Goal: Task Accomplishment & Management: Use online tool/utility

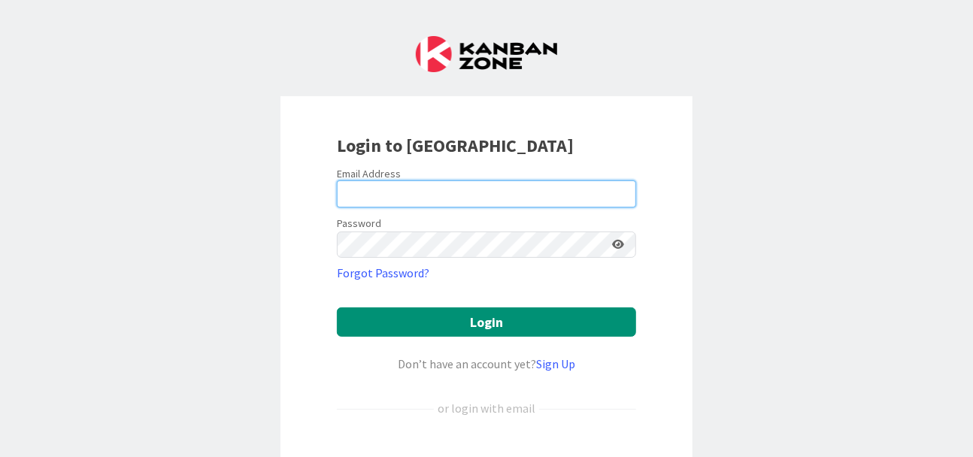
click at [533, 187] on input "email" at bounding box center [486, 193] width 299 height 27
type input "[PERSON_NAME][EMAIL_ADDRESS][DOMAIN_NAME]"
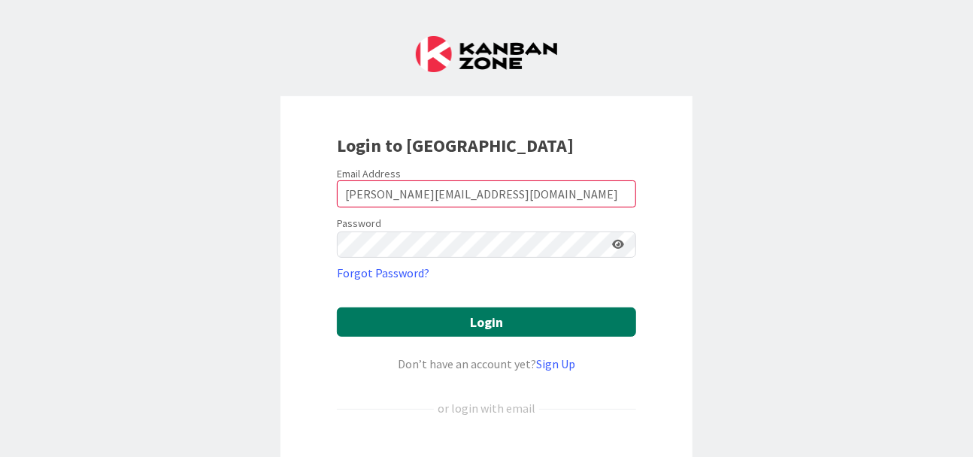
click at [489, 321] on button "Login" at bounding box center [486, 321] width 299 height 29
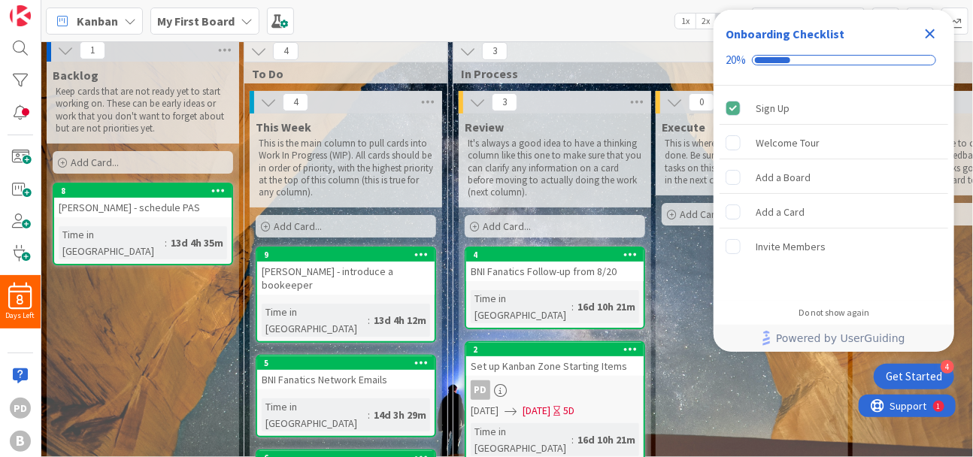
scroll to position [6, 0]
click at [931, 32] on icon "Close Checklist" at bounding box center [930, 34] width 10 height 10
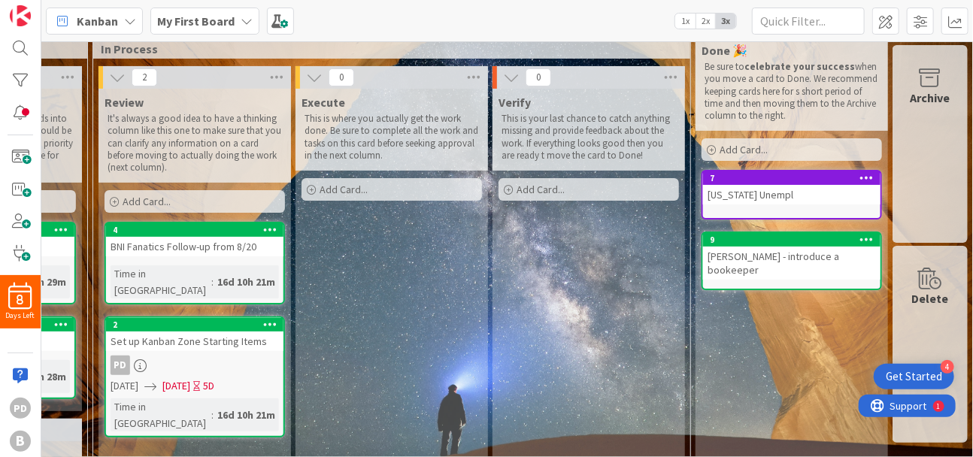
scroll to position [29, 370]
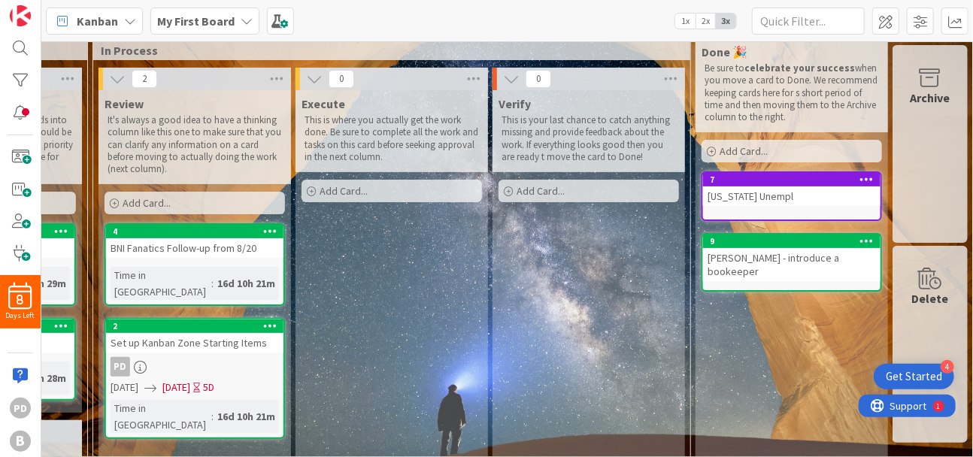
click at [189, 336] on link "2 Set up Kanban Zone Starting Items PD [DATE] [DATE] 5D Time in [GEOGRAPHIC_DAT…" at bounding box center [194, 378] width 180 height 121
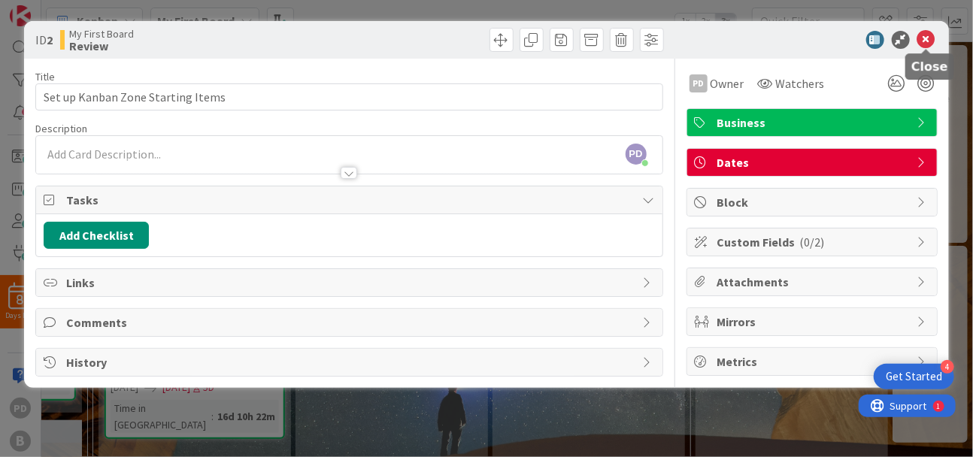
click at [920, 37] on icon at bounding box center [926, 40] width 18 height 18
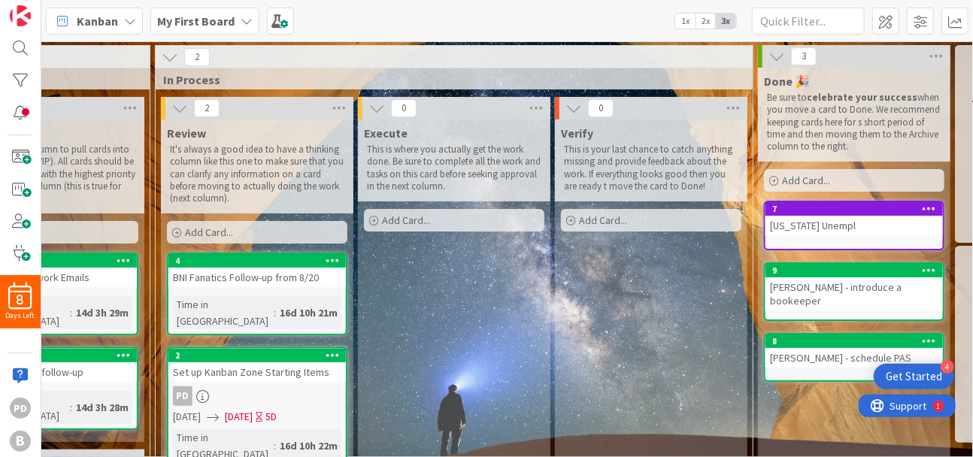
scroll to position [0, 297]
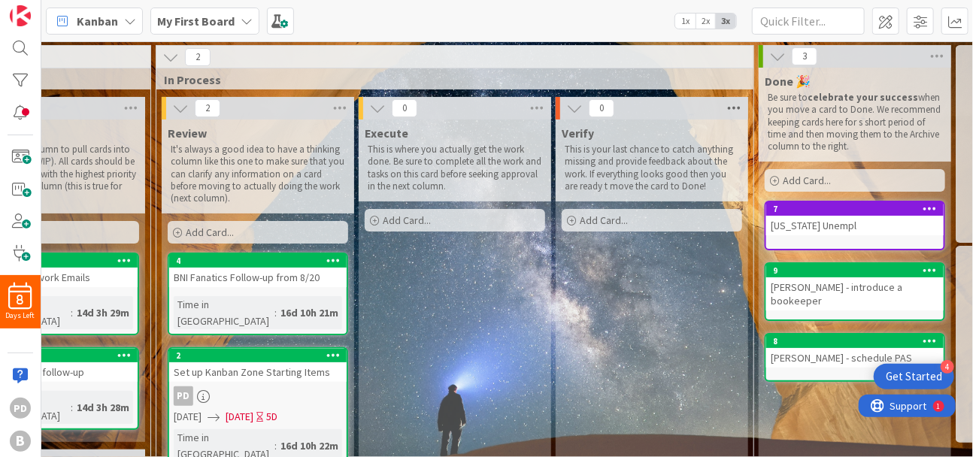
click at [729, 101] on icon at bounding box center [734, 108] width 20 height 23
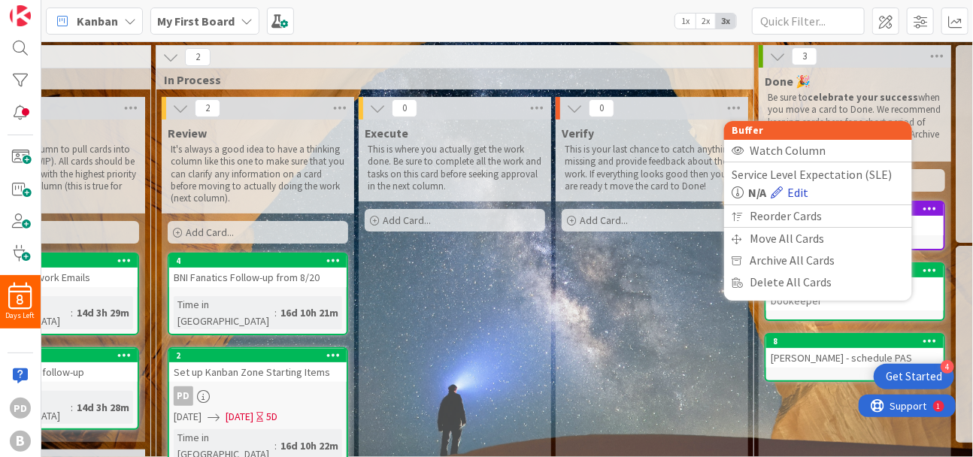
click at [799, 186] on link "Edit" at bounding box center [789, 192] width 38 height 18
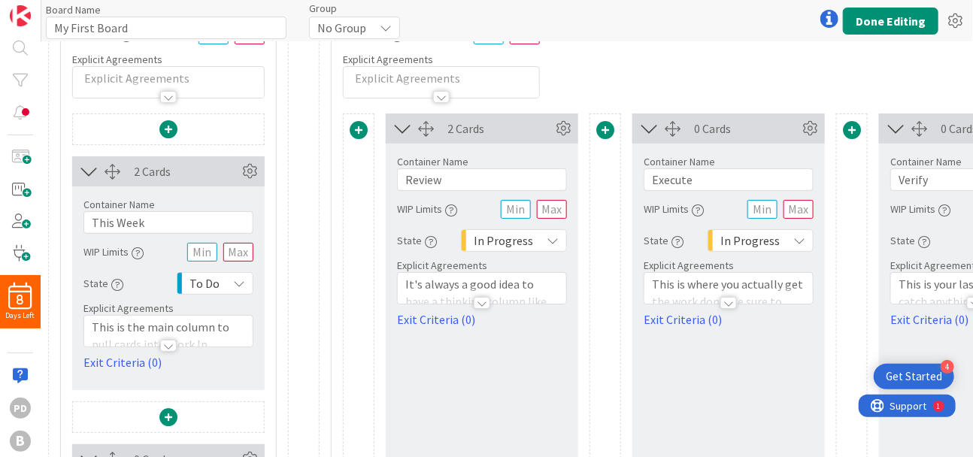
scroll to position [117, 278]
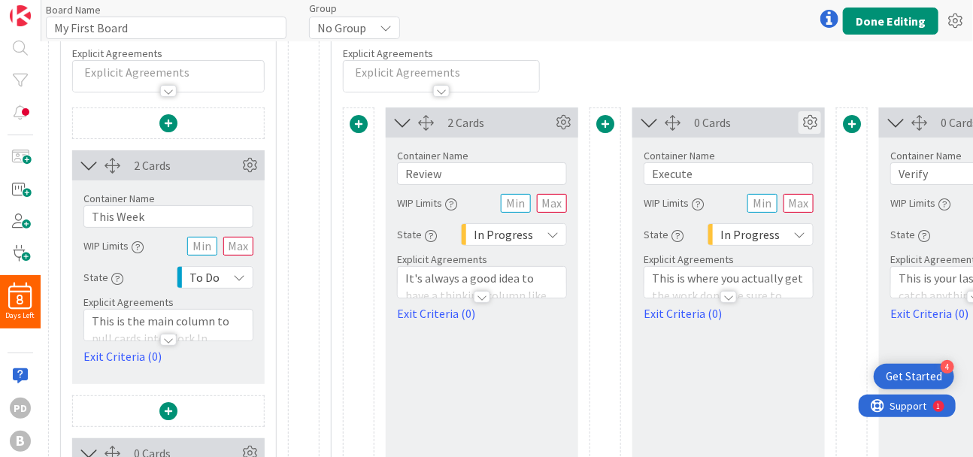
click at [809, 118] on icon at bounding box center [809, 122] width 23 height 23
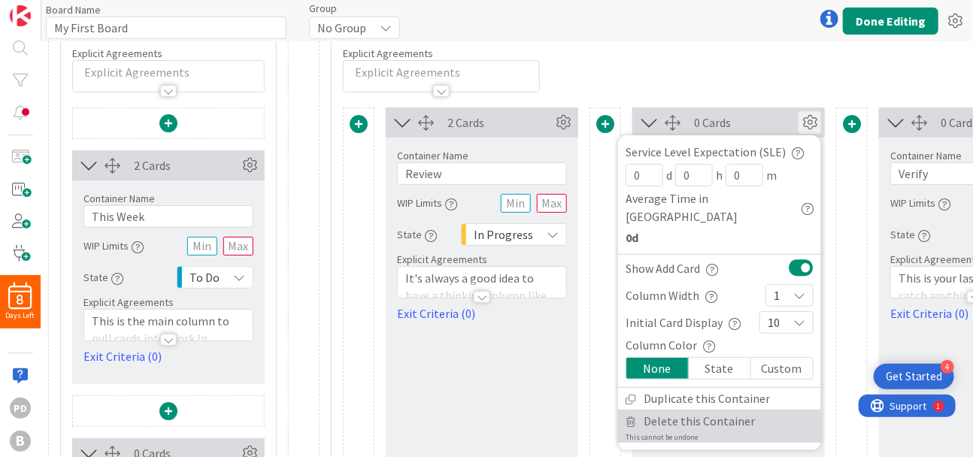
click at [686, 410] on span "Delete this Container" at bounding box center [698, 421] width 111 height 22
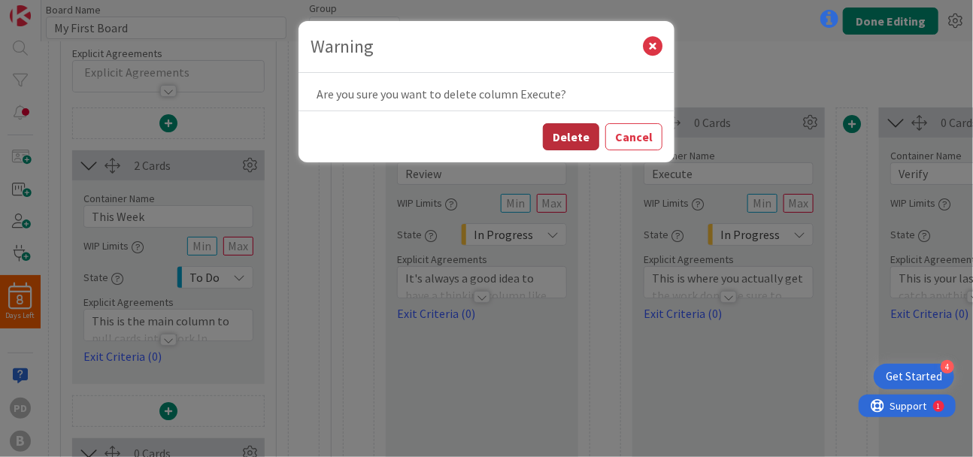
click at [573, 131] on button "Delete" at bounding box center [571, 136] width 56 height 27
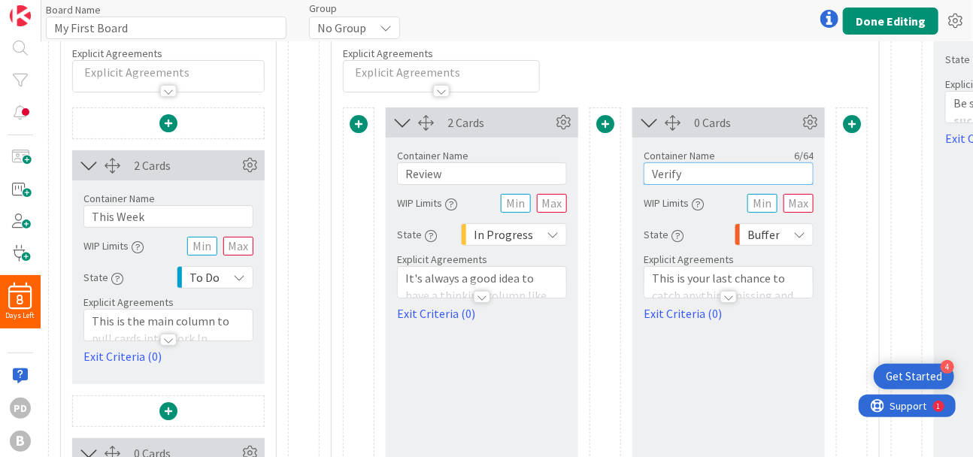
click at [694, 176] on input "Verify" at bounding box center [728, 173] width 170 height 23
type input "V"
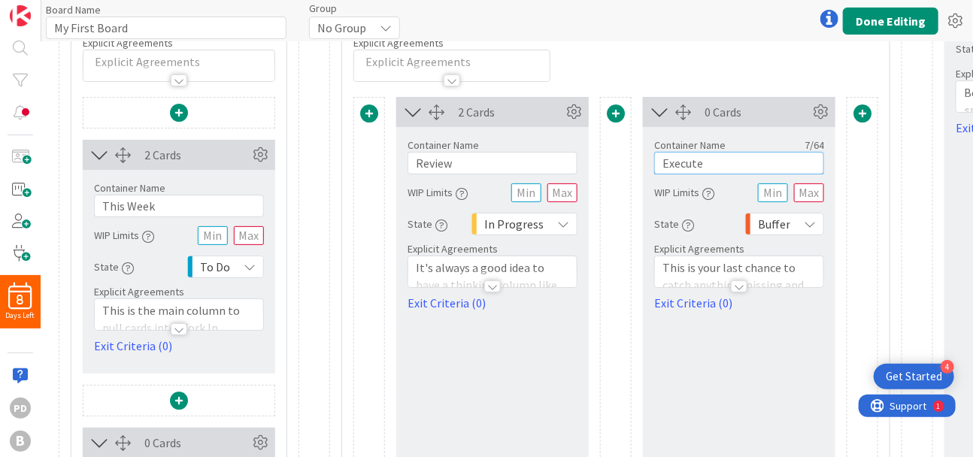
scroll to position [126, 268]
type input "Execute"
click at [571, 112] on icon at bounding box center [573, 113] width 23 height 23
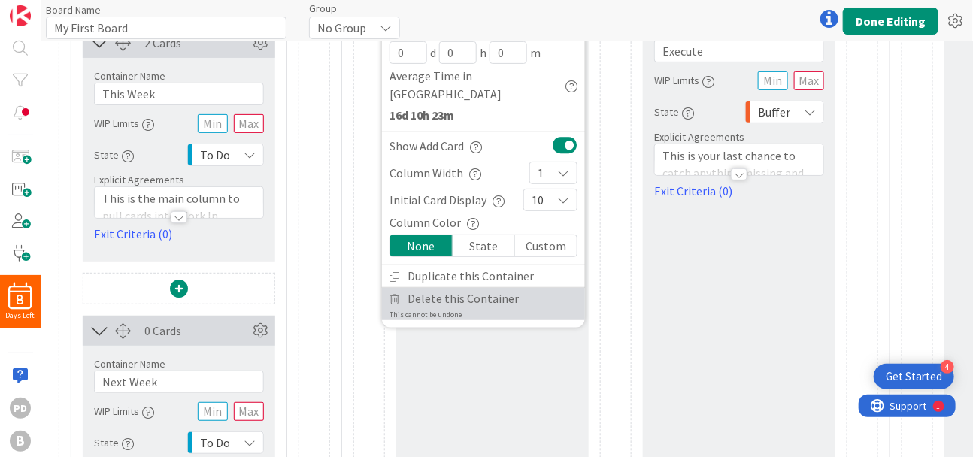
scroll to position [241, 268]
click at [452, 287] on span "Delete this Container" at bounding box center [462, 298] width 111 height 22
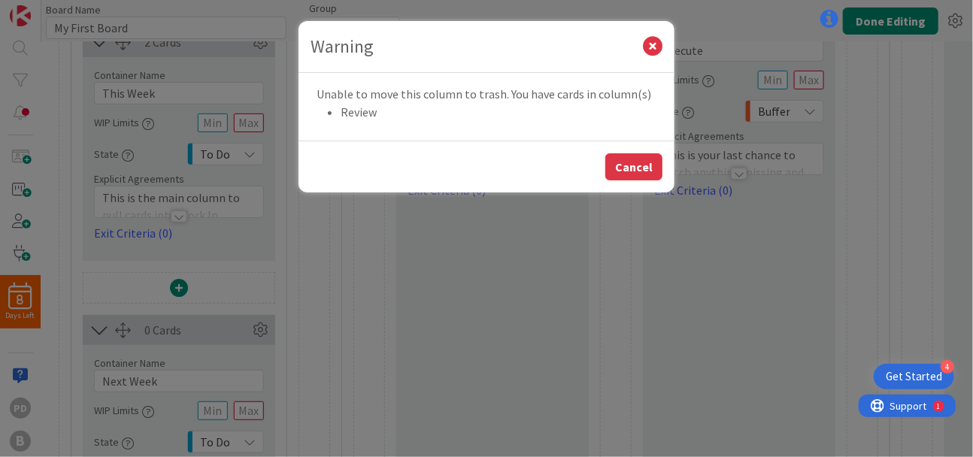
click at [627, 166] on button "Cancel" at bounding box center [633, 166] width 57 height 27
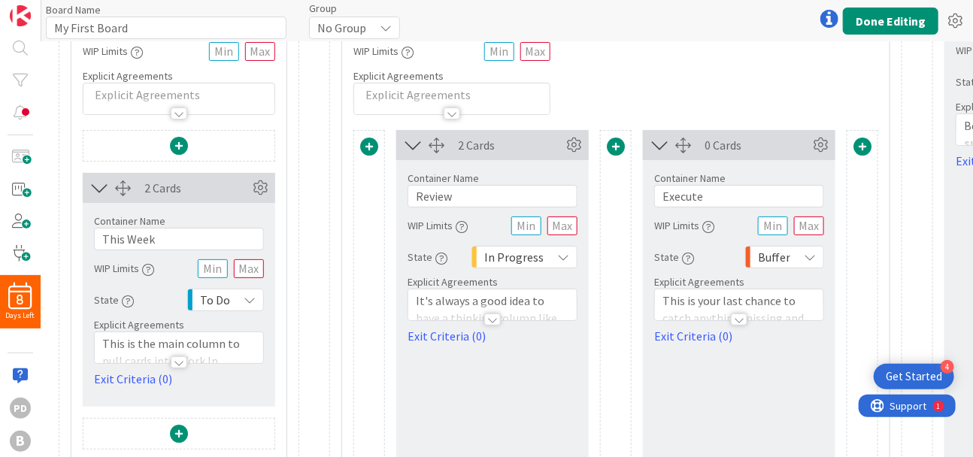
scroll to position [0, 268]
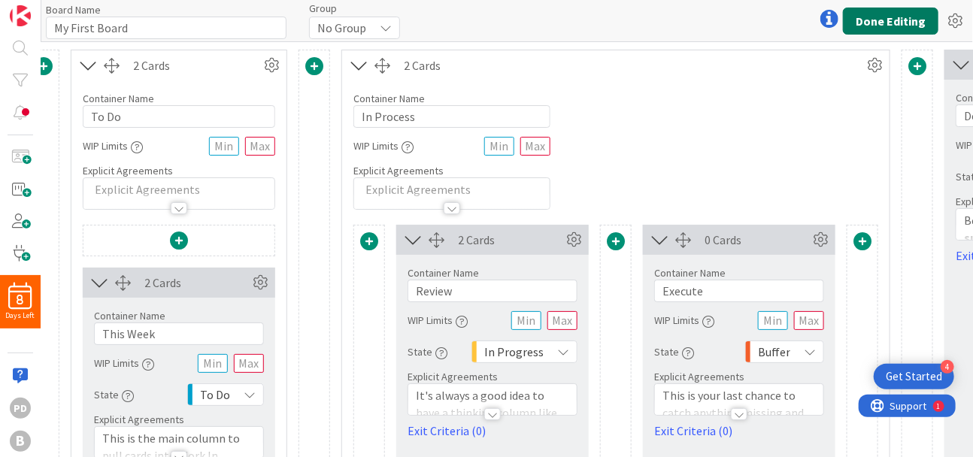
click at [878, 17] on button "Done Editing" at bounding box center [890, 21] width 95 height 27
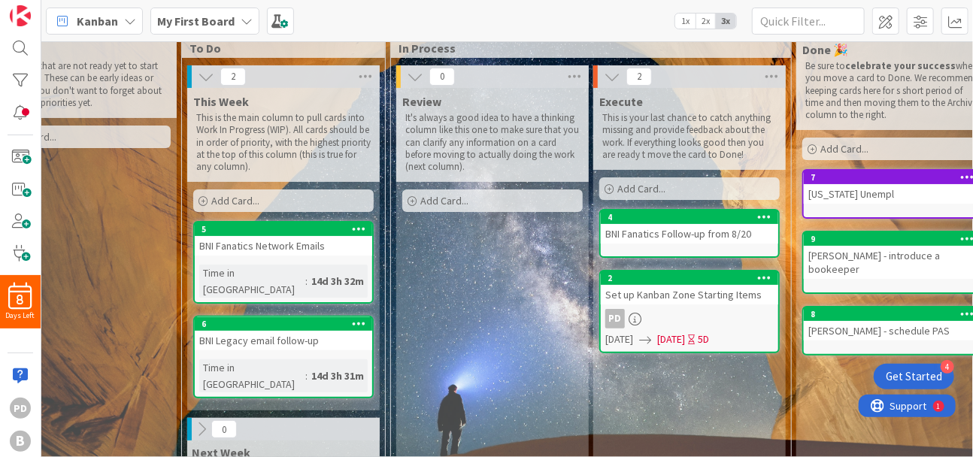
scroll to position [0, 62]
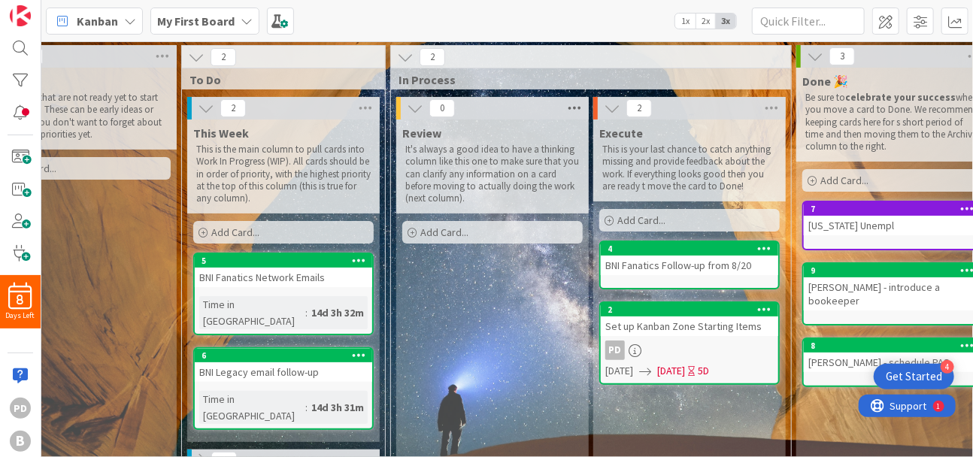
click at [573, 105] on icon at bounding box center [574, 108] width 20 height 23
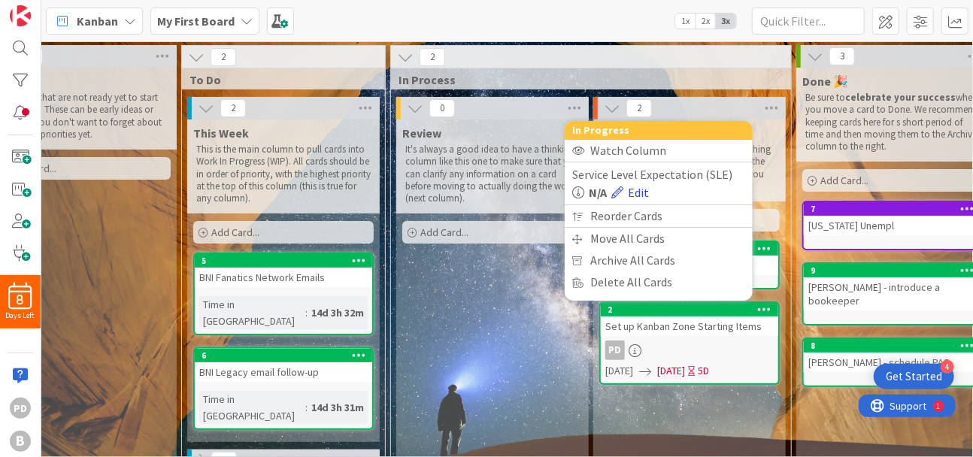
click at [639, 187] on link "Edit" at bounding box center [630, 192] width 38 height 18
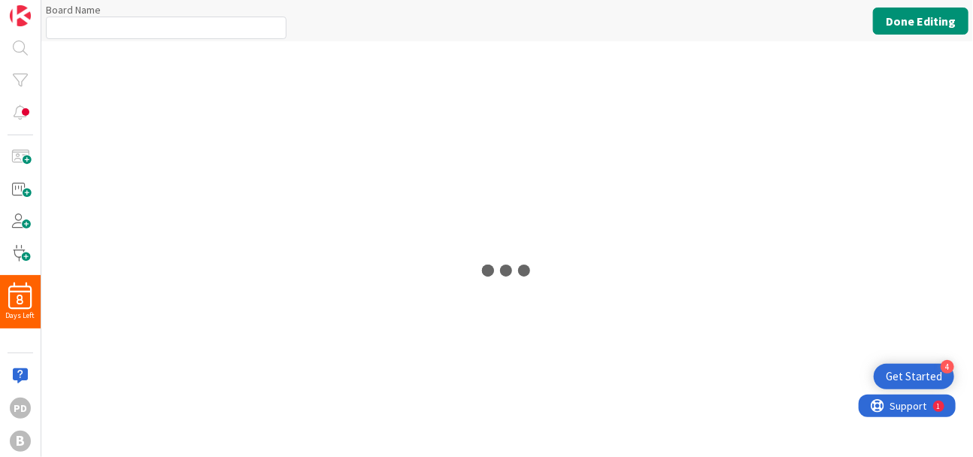
type input "My First Board"
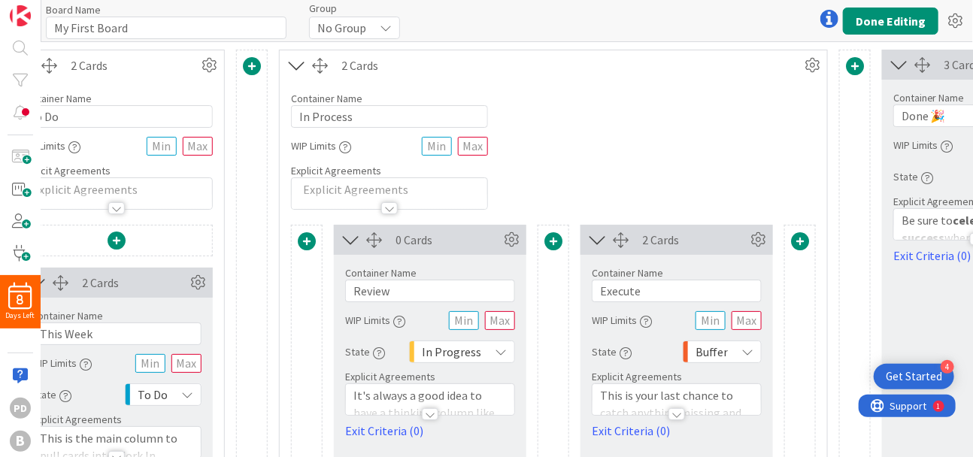
scroll to position [0, 331]
click at [508, 240] on icon at bounding box center [510, 240] width 23 height 23
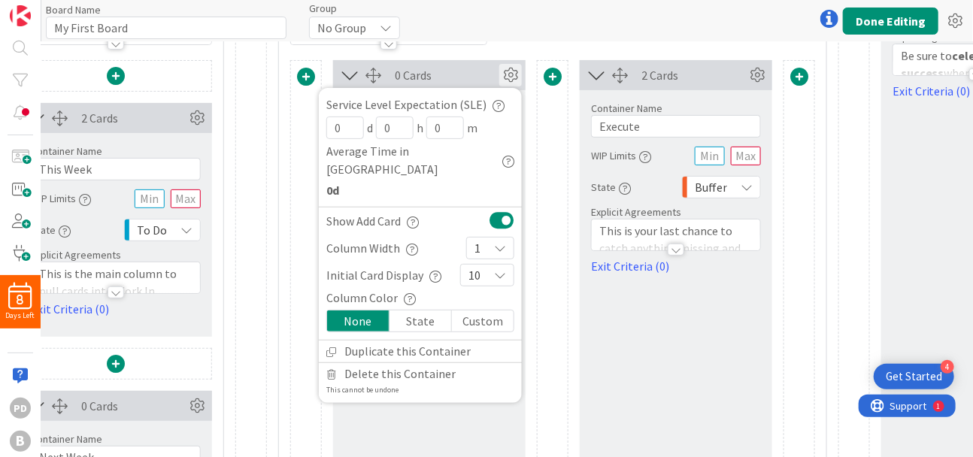
scroll to position [165, 331]
click at [487, 310] on div "Custom" at bounding box center [483, 320] width 62 height 21
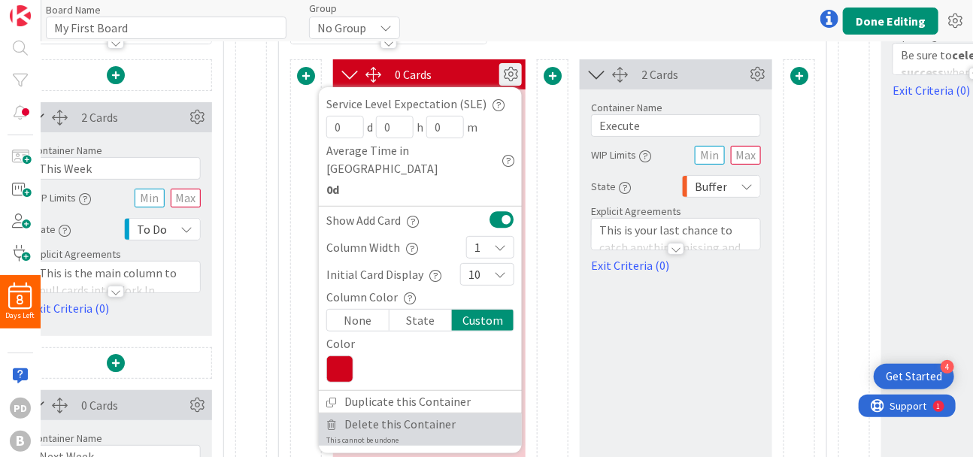
click at [422, 413] on span "Delete this Container" at bounding box center [399, 424] width 111 height 22
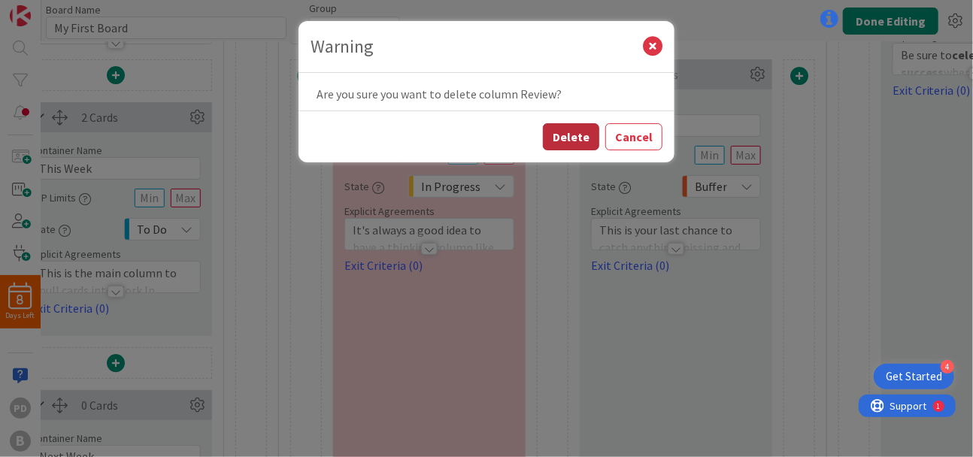
click at [574, 135] on button "Delete" at bounding box center [571, 136] width 56 height 27
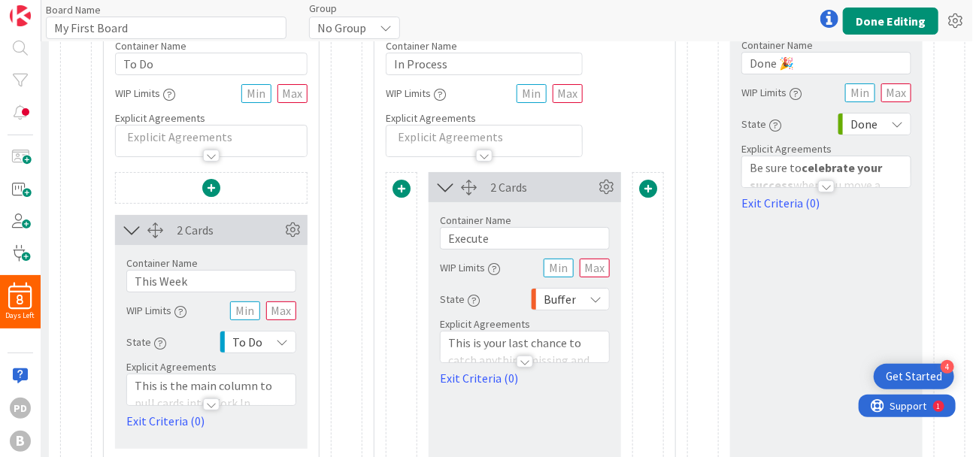
scroll to position [0, 246]
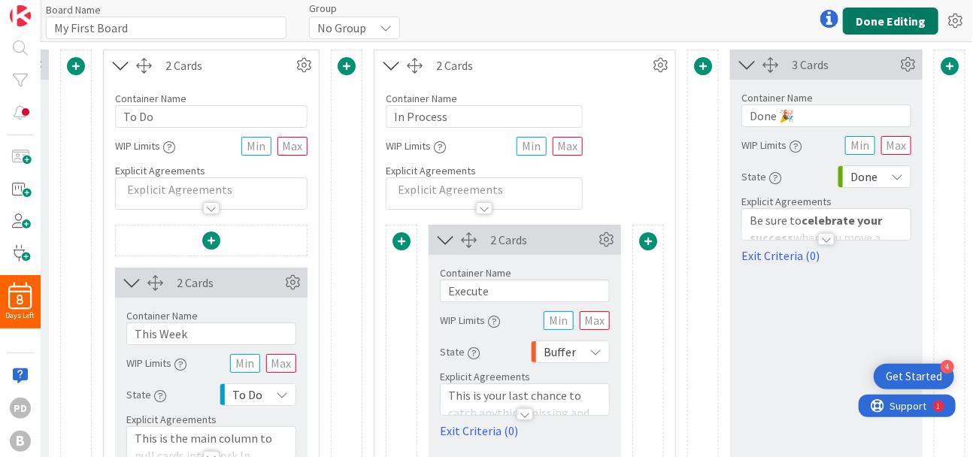
click at [879, 20] on button "Done Editing" at bounding box center [890, 21] width 95 height 27
